Goal: Task Accomplishment & Management: Complete application form

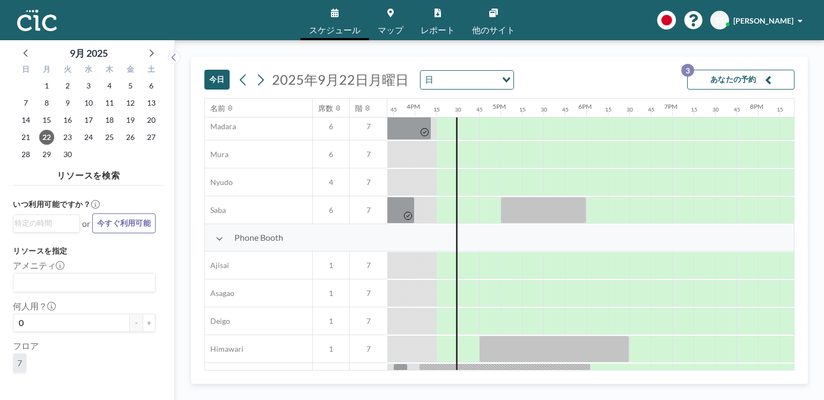
scroll to position [0, 1346]
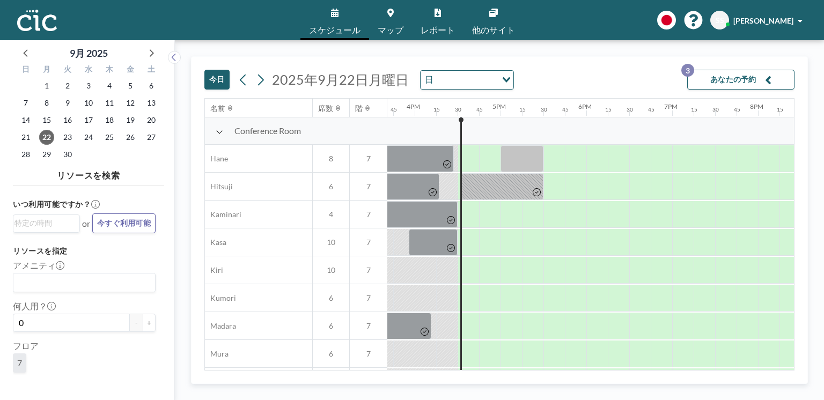
click at [384, 12] on link "マップ" at bounding box center [390, 20] width 43 height 40
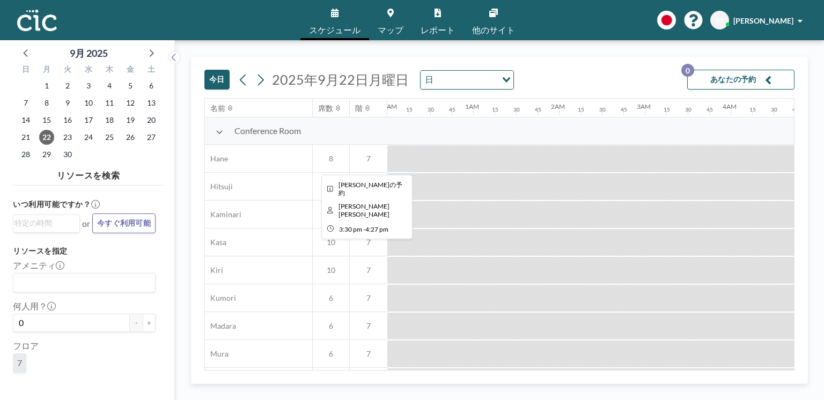
scroll to position [0, 1395]
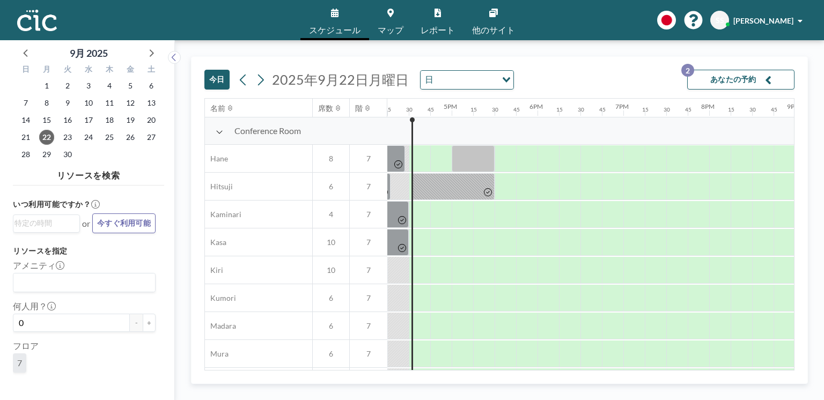
click at [400, 27] on span "マップ" at bounding box center [391, 30] width 26 height 9
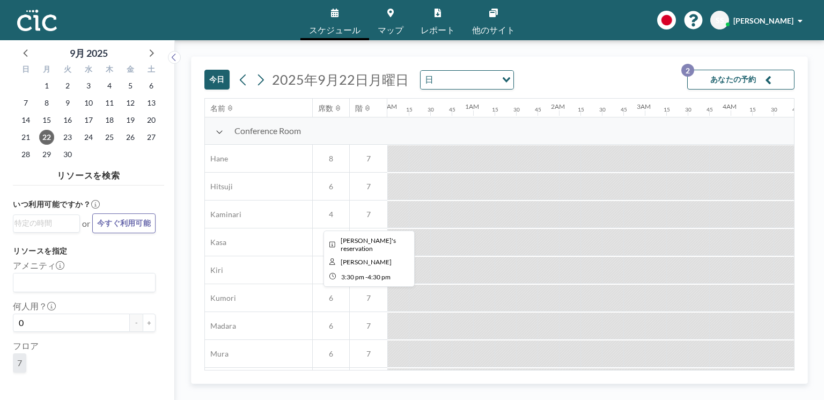
scroll to position [0, 1395]
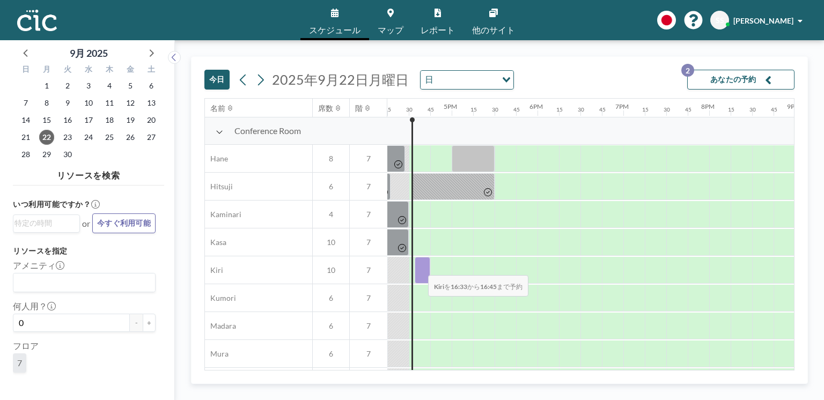
click at [420, 269] on div at bounding box center [423, 270] width 16 height 27
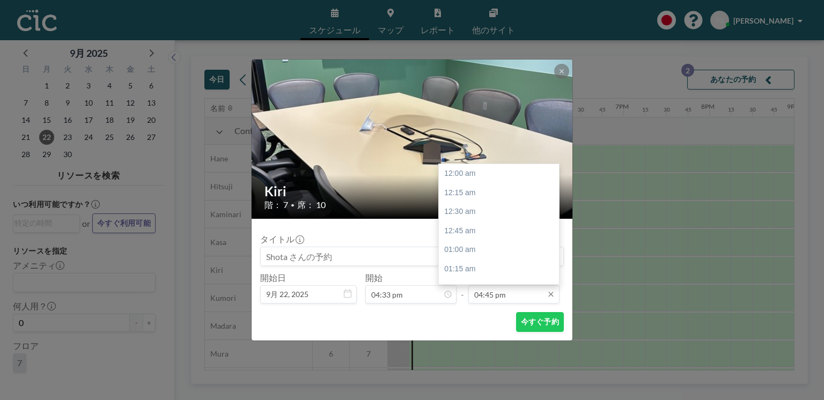
scroll to position [1280, 0]
click at [481, 192] on div "05:00 pm" at bounding box center [500, 192] width 123 height 19
type input "05:00 pm"
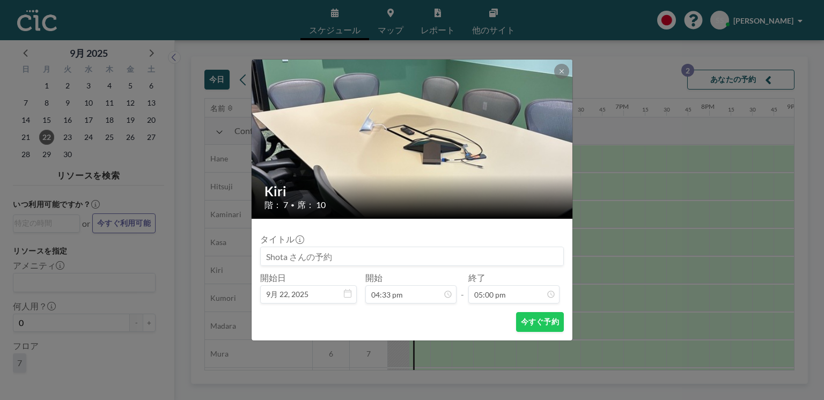
scroll to position [1299, 0]
click at [537, 321] on button "今すぐ予約" at bounding box center [540, 322] width 48 height 20
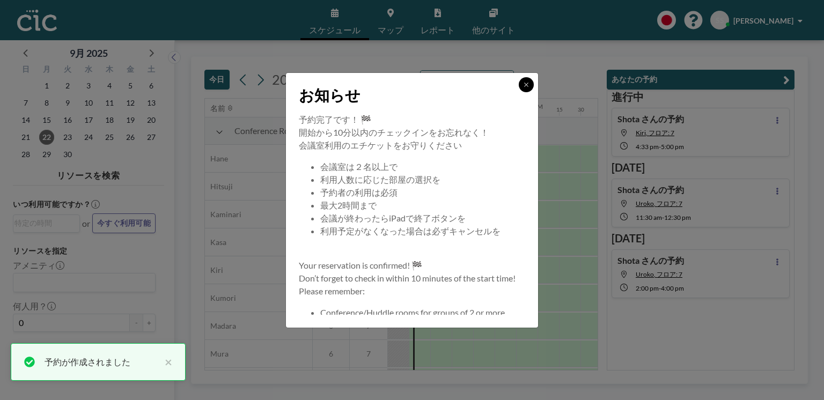
click at [526, 84] on icon at bounding box center [526, 85] width 4 height 4
